Goal: Information Seeking & Learning: Learn about a topic

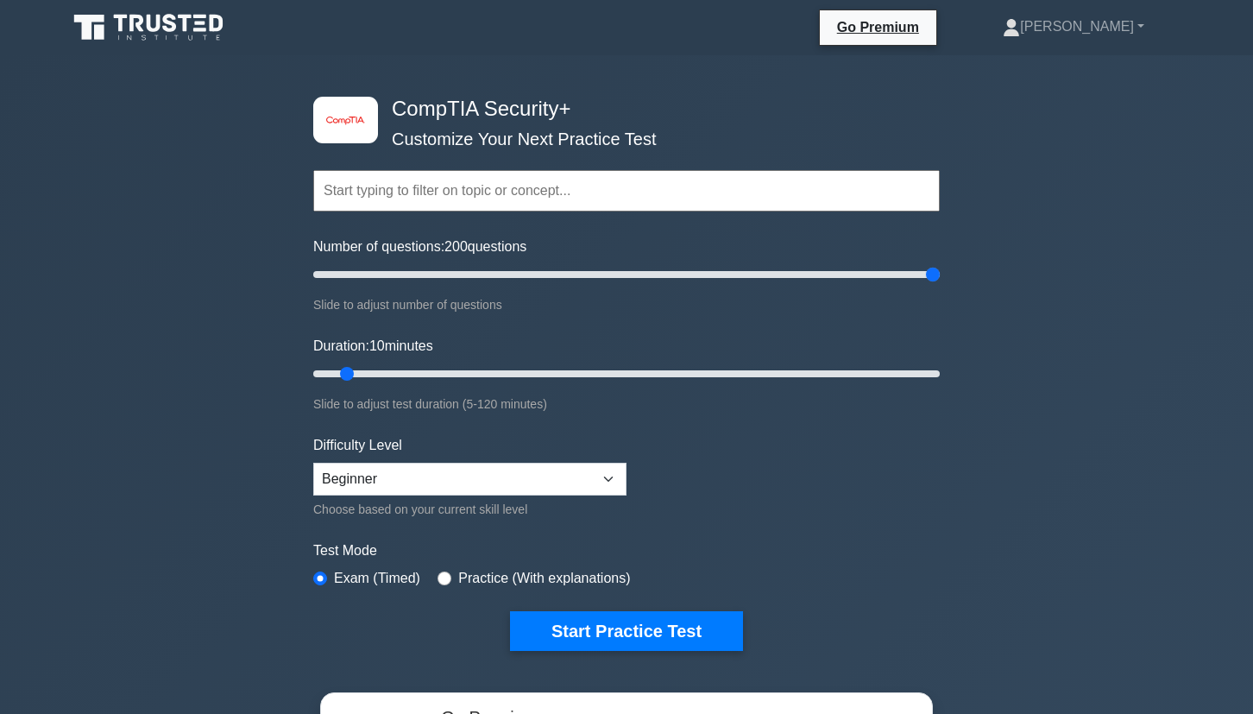
drag, startPoint x: 339, startPoint y: 274, endPoint x: 940, endPoint y: 274, distance: 600.7
click at [940, 274] on input "Number of questions: 200 questions" at bounding box center [626, 274] width 627 height 21
drag, startPoint x: 939, startPoint y: 274, endPoint x: 595, endPoint y: 287, distance: 344.6
type input "90"
click at [595, 285] on input "Number of questions: 90 questions" at bounding box center [626, 274] width 627 height 21
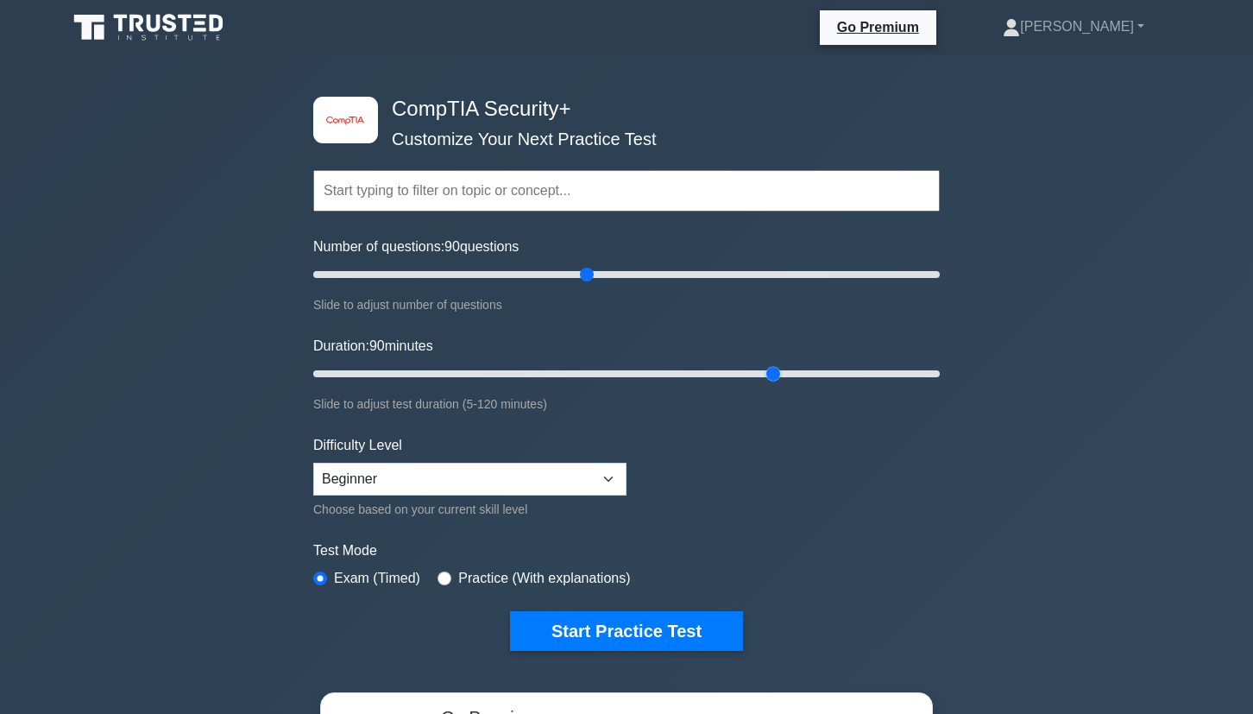
drag, startPoint x: 351, startPoint y: 378, endPoint x: 780, endPoint y: 386, distance: 429.0
type input "90"
click at [780, 384] on input "Duration: 90 minutes" at bounding box center [626, 373] width 627 height 21
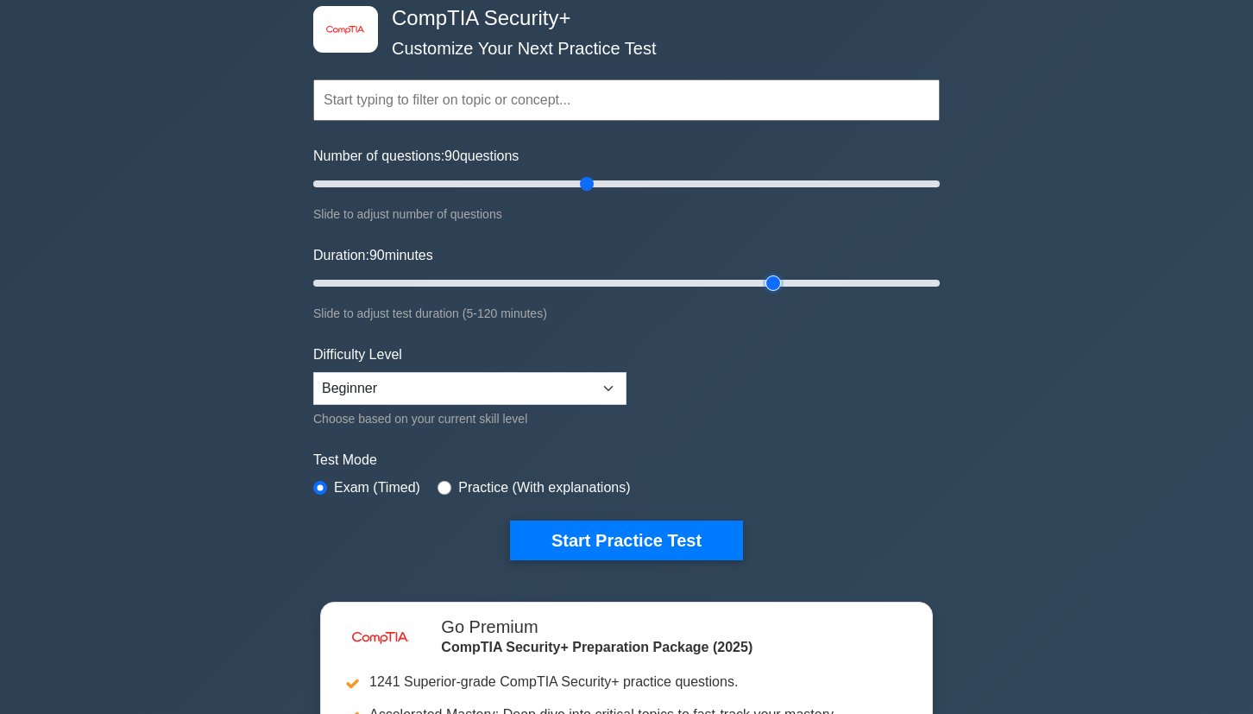
scroll to position [115, 0]
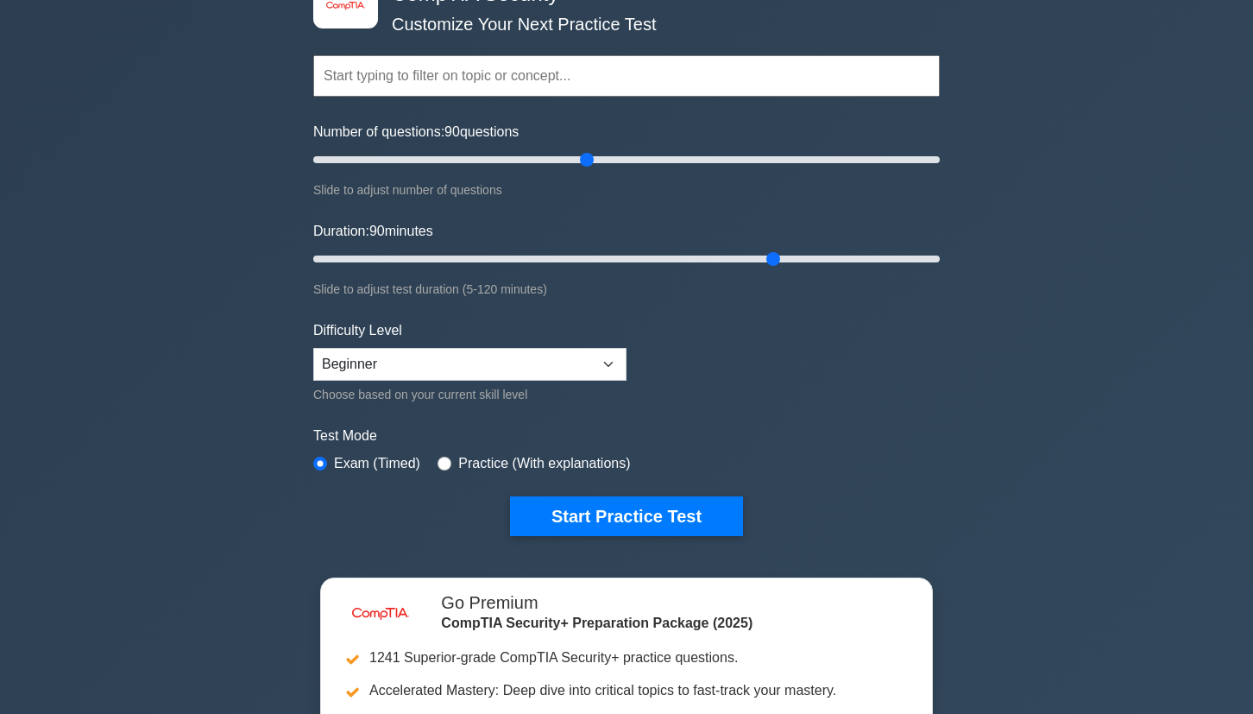
click at [608, 380] on div "Difficulty Level Beginner Intermediate Expert Choose based on your current skil…" at bounding box center [469, 362] width 313 height 85
click at [605, 364] on select "Beginner Intermediate Expert" at bounding box center [469, 364] width 313 height 33
select select "intermediate"
click at [313, 348] on select "Beginner Intermediate Expert" at bounding box center [469, 364] width 313 height 33
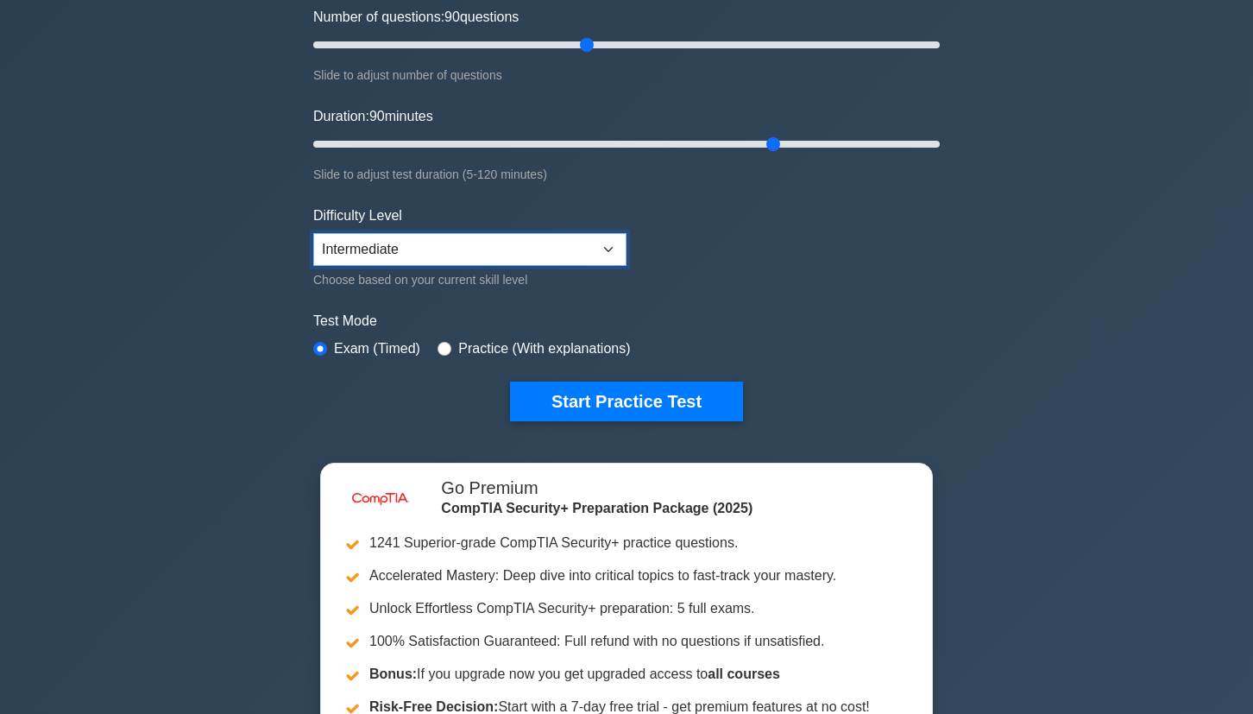
scroll to position [234, 0]
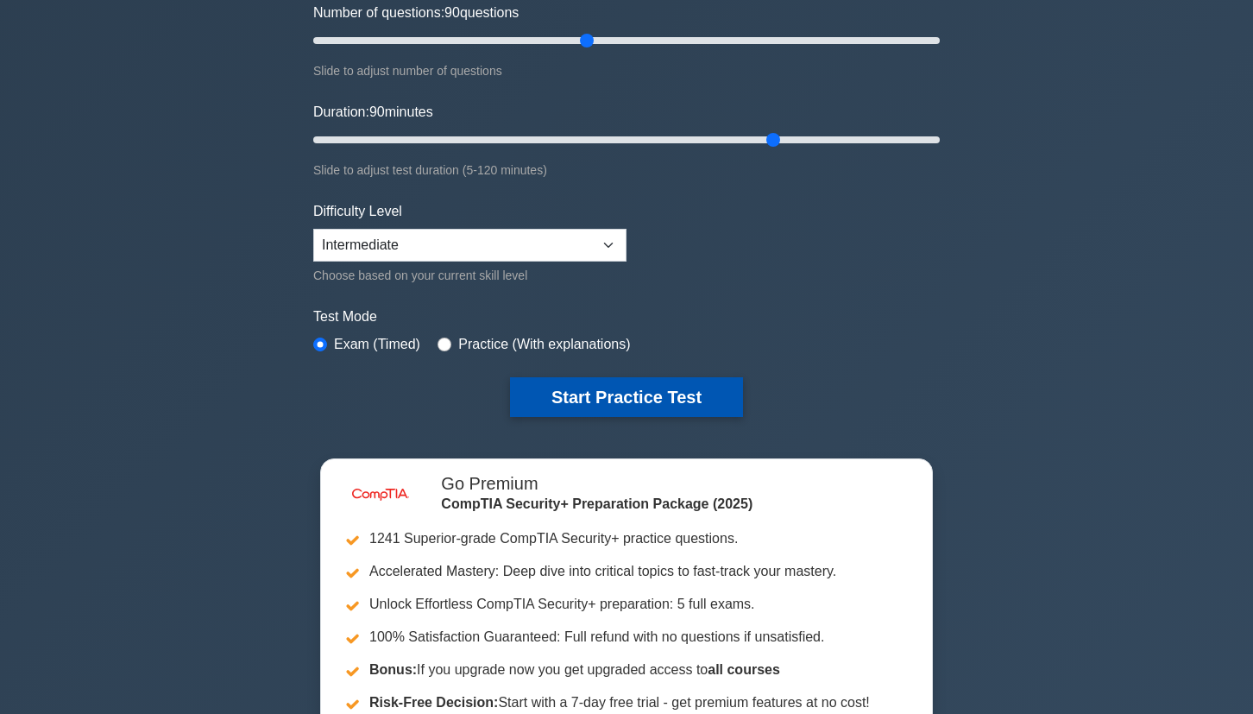
click at [663, 405] on button "Start Practice Test" at bounding box center [626, 397] width 233 height 40
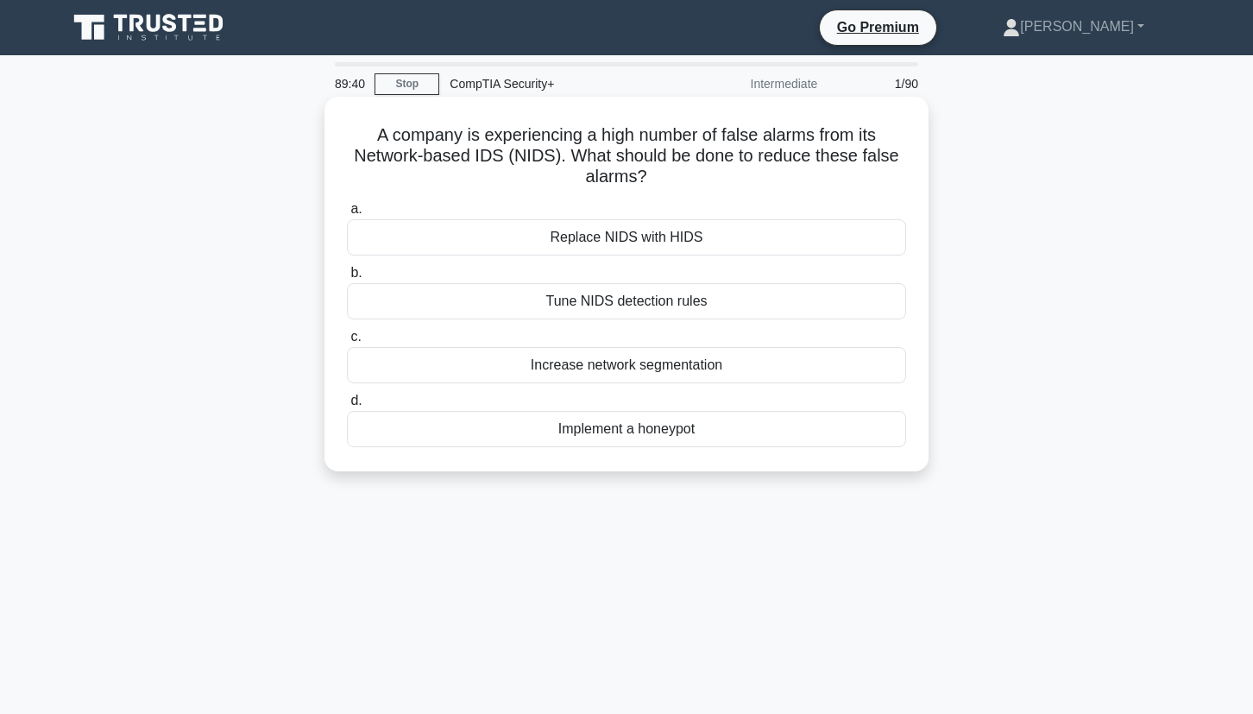
click at [638, 303] on div "Tune NIDS detection rules" at bounding box center [626, 301] width 559 height 36
click at [347, 279] on input "b. Tune NIDS detection rules" at bounding box center [347, 273] width 0 height 11
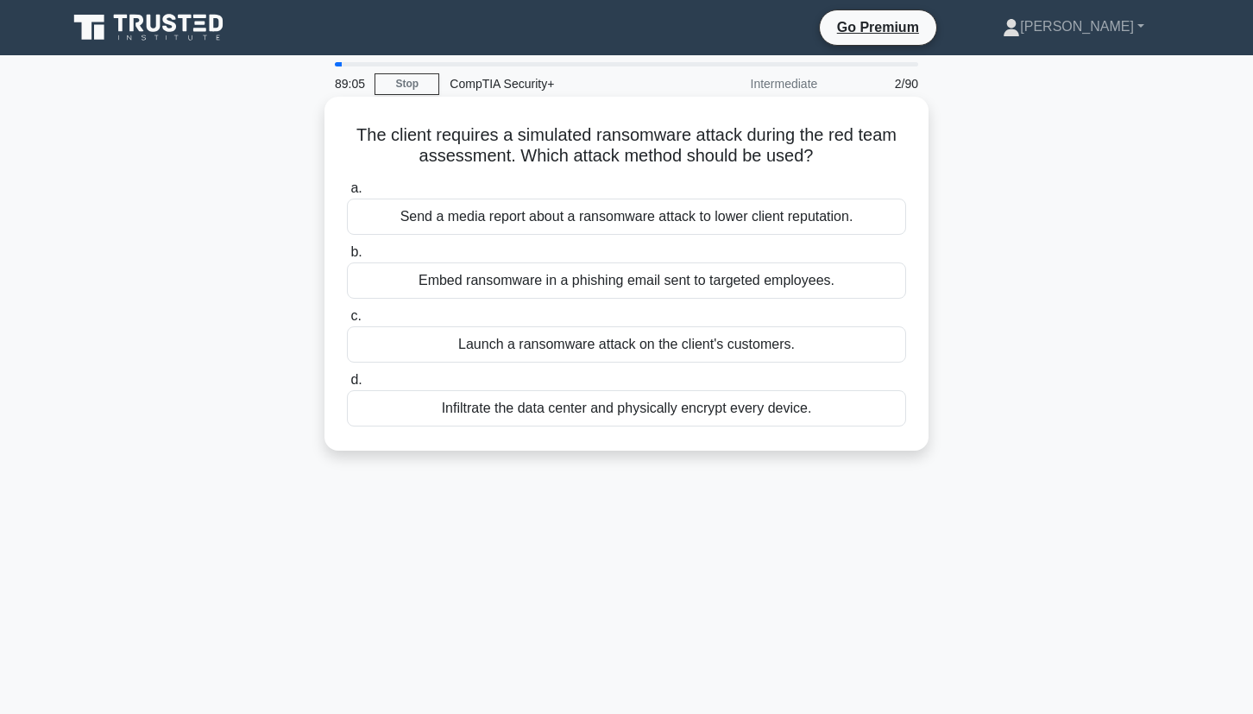
click at [780, 287] on div "Embed ransomware in a phishing email sent to targeted employees." at bounding box center [626, 280] width 559 height 36
click at [347, 258] on input "b. Embed ransomware in a phishing email sent to targeted employees." at bounding box center [347, 252] width 0 height 11
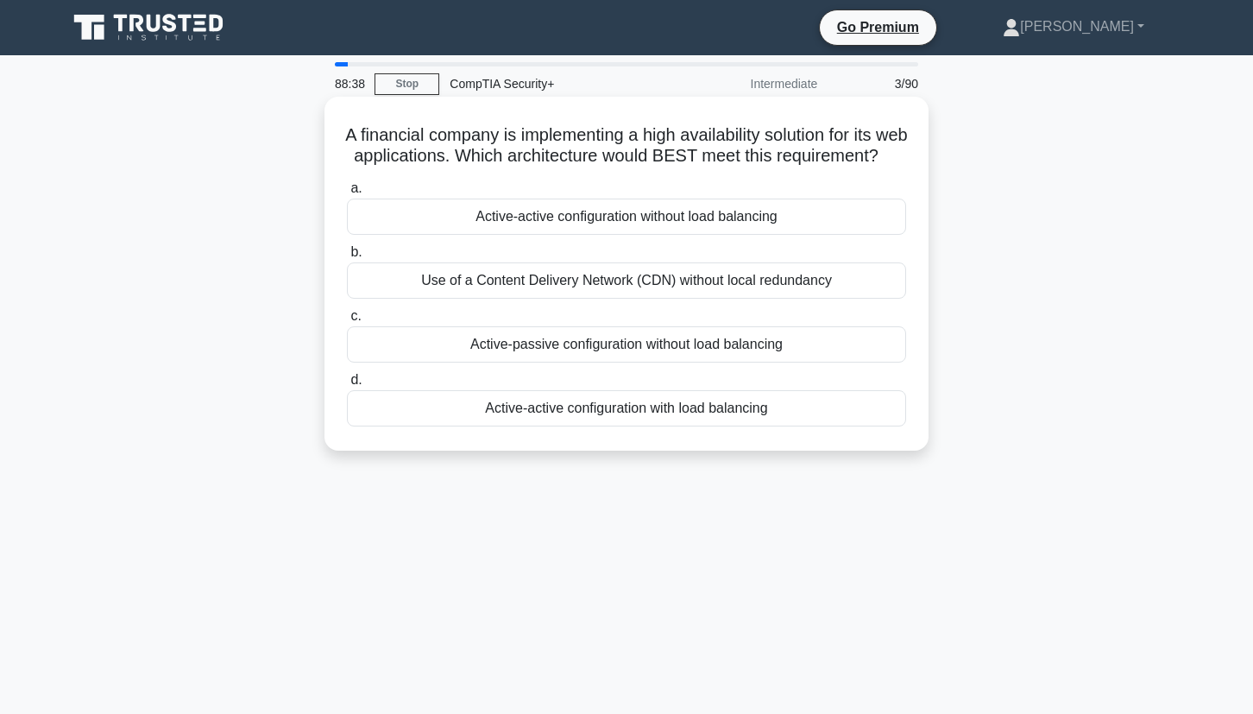
click at [774, 426] on div "Active-active configuration with load balancing" at bounding box center [626, 408] width 559 height 36
click at [347, 386] on input "d. Active-active configuration with load balancing" at bounding box center [347, 380] width 0 height 11
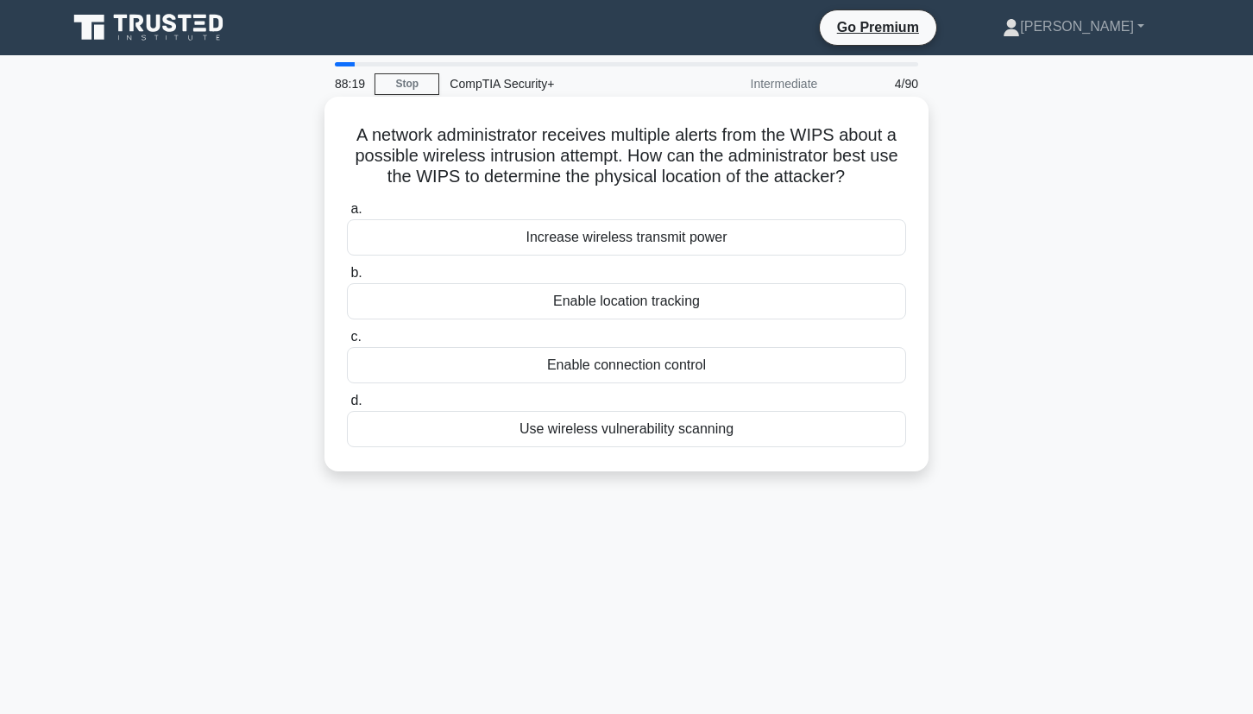
click at [760, 432] on div "Use wireless vulnerability scanning" at bounding box center [626, 429] width 559 height 36
click at [347, 407] on input "d. Use wireless vulnerability scanning" at bounding box center [347, 400] width 0 height 11
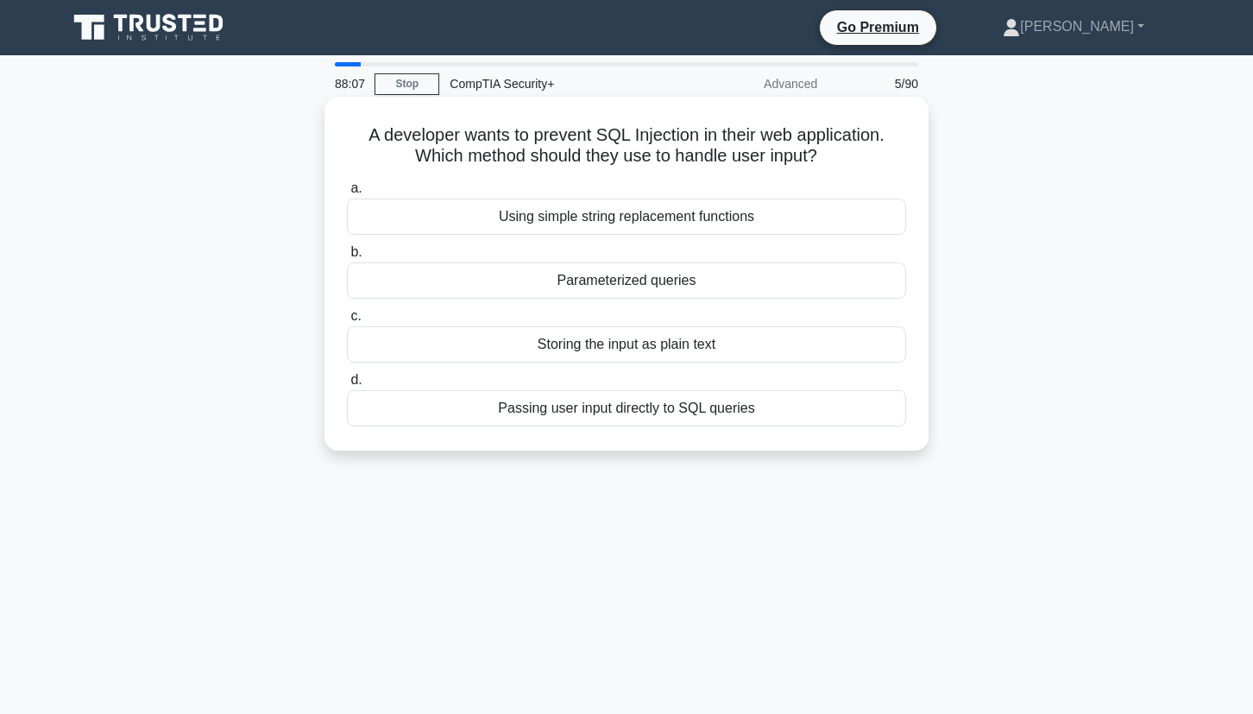
click at [752, 348] on div "Storing the input as plain text" at bounding box center [626, 344] width 559 height 36
click at [347, 322] on input "c. Storing the input as plain text" at bounding box center [347, 316] width 0 height 11
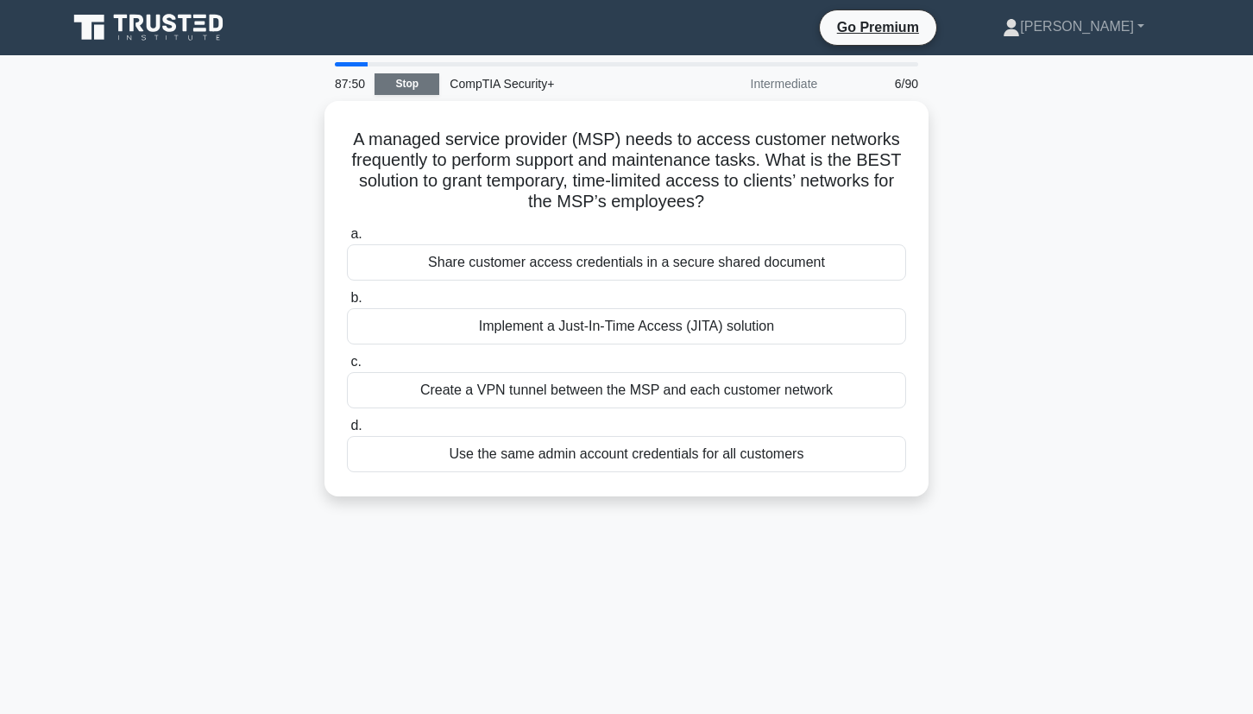
click at [424, 85] on link "Stop" at bounding box center [407, 84] width 65 height 22
